Goal: Information Seeking & Learning: Learn about a topic

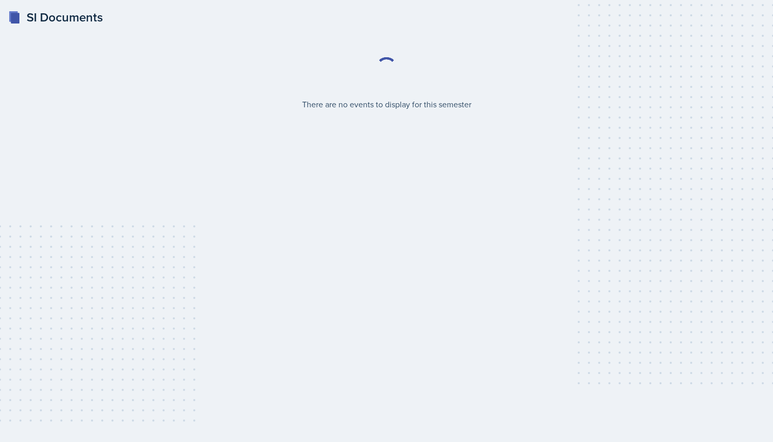
select select "2bed604d-1099-4043-b1bc-2365e8740244"
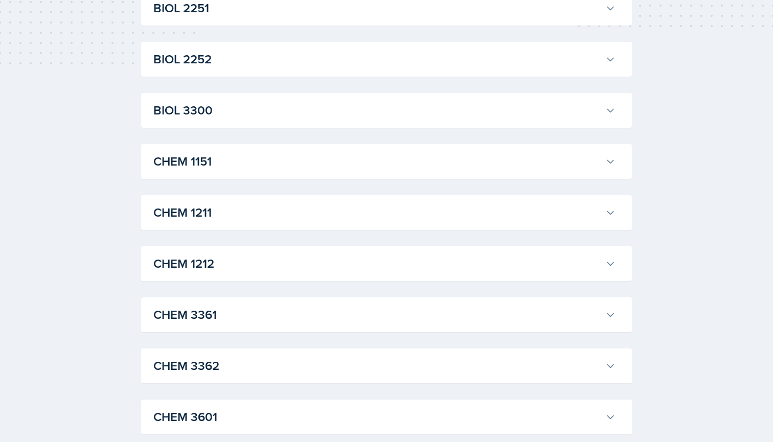
scroll to position [368, 0]
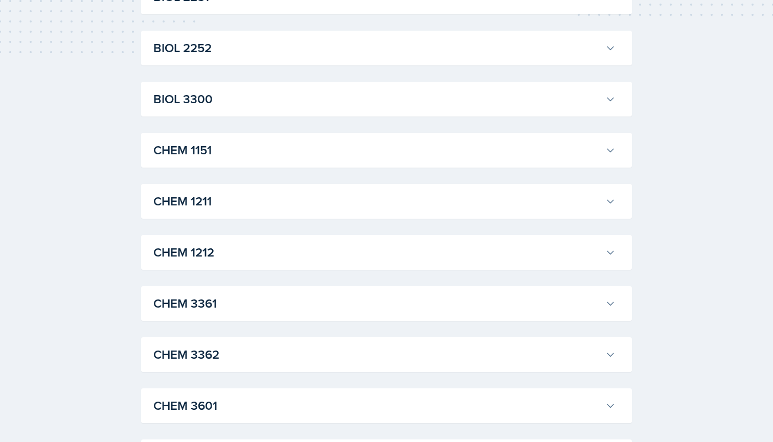
click at [305, 214] on div "CHEM 1211 [PERSON_NAME] Professor: [PERSON_NAME] Export to Google Calendar Recu…" at bounding box center [386, 201] width 491 height 35
click at [500, 215] on div "CHEM 1211 [PERSON_NAME] Professor: [PERSON_NAME] Export to Google Calendar Recu…" at bounding box center [386, 201] width 491 height 35
click at [605, 202] on button "CHEM 1211" at bounding box center [384, 201] width 466 height 22
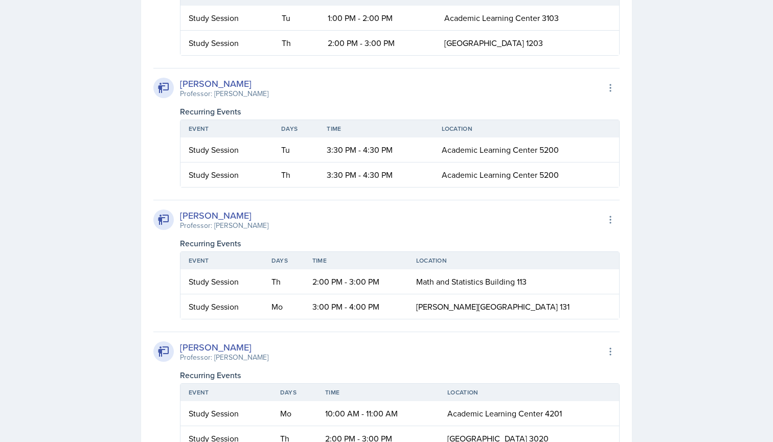
scroll to position [1140, 0]
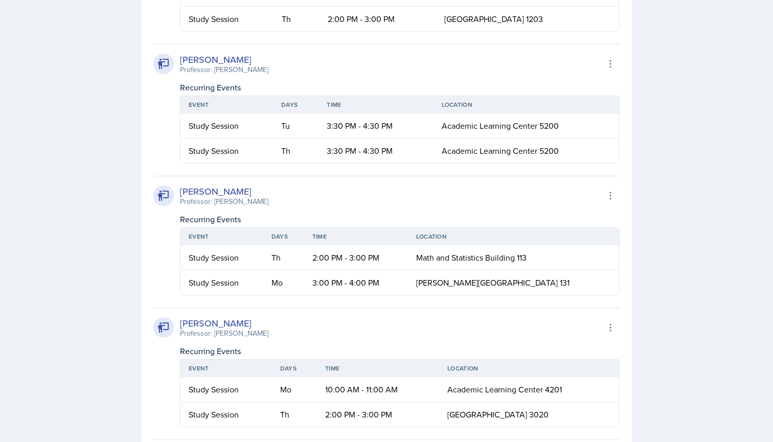
click at [361, 139] on td "3:30 PM - 4:30 PM" at bounding box center [375, 125] width 114 height 25
click at [433, 163] on td "Academic Learning Center 5200" at bounding box center [526, 151] width 186 height 25
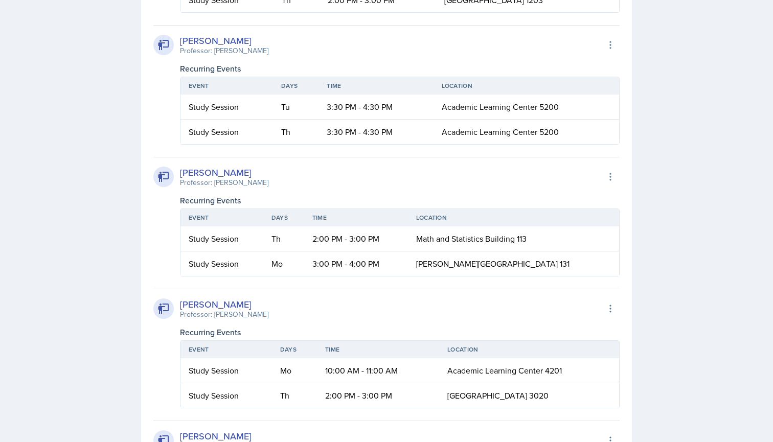
scroll to position [1160, 0]
click at [474, 111] on span "Academic Learning Center 5200" at bounding box center [500, 105] width 117 height 11
click at [479, 143] on td "Academic Learning Center 5200" at bounding box center [526, 131] width 186 height 25
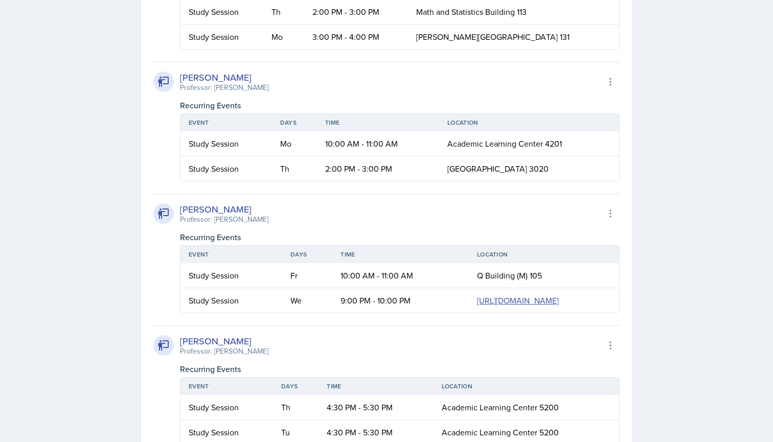
scroll to position [1448, 0]
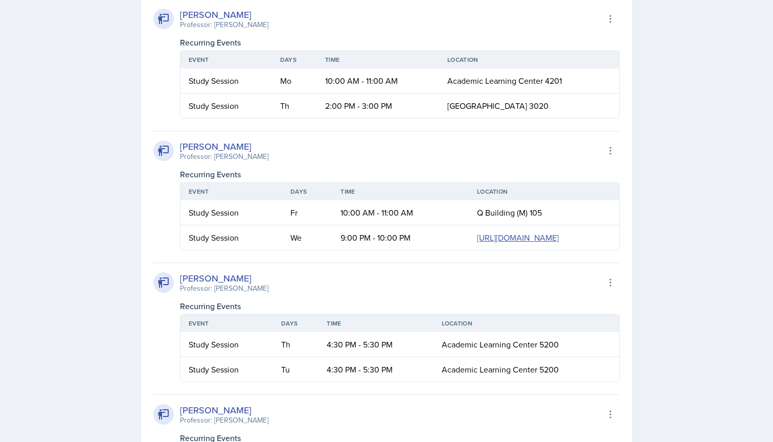
click at [477, 218] on span "Q Building (M) 105" at bounding box center [509, 212] width 65 height 11
click at [120, 219] on div "SI Documents Select Semester Fall 2025 Summer 2025 Spring 2025 Fall 2024 Summer…" at bounding box center [386, 296] width 773 height 3488
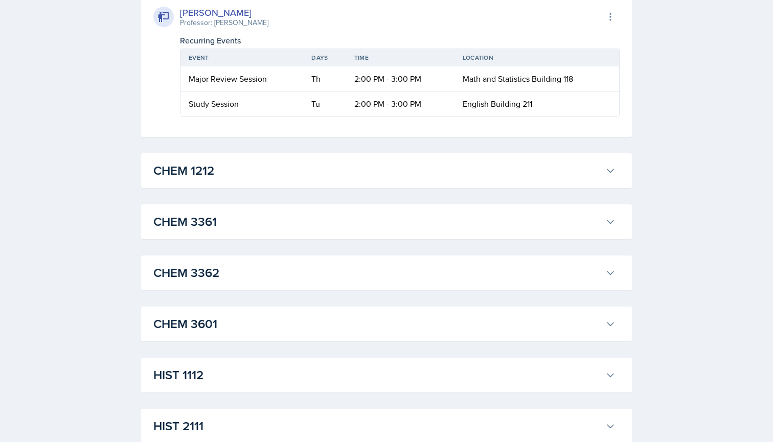
scroll to position [2028, 0]
